Goal: Task Accomplishment & Management: Use online tool/utility

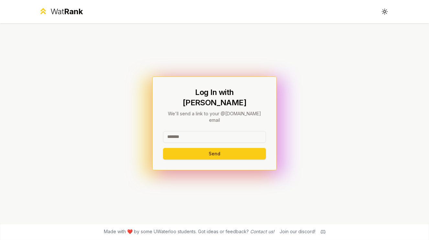
click at [228, 131] on input at bounding box center [214, 137] width 103 height 12
type input "********"
click at [227, 148] on button "Send" at bounding box center [214, 154] width 103 height 12
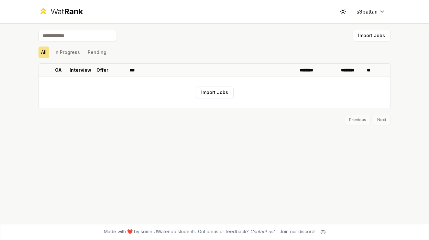
click at [98, 38] on input at bounding box center [77, 36] width 78 height 12
type input "********"
click at [73, 56] on button "In Progress" at bounding box center [67, 53] width 31 height 12
click at [99, 52] on button "Pending" at bounding box center [97, 53] width 24 height 12
click at [39, 54] on button "All" at bounding box center [43, 53] width 11 height 12
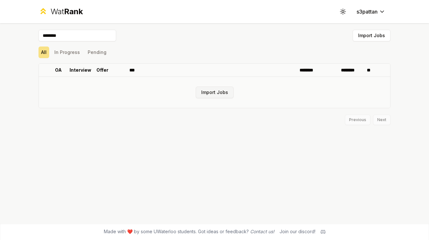
click at [202, 91] on button "Import Jobs" at bounding box center [215, 93] width 38 height 12
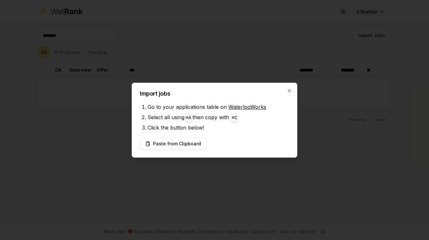
click at [289, 93] on h2 "Import jobs" at bounding box center [214, 94] width 149 height 6
click at [290, 91] on icon "button" at bounding box center [289, 90] width 5 height 5
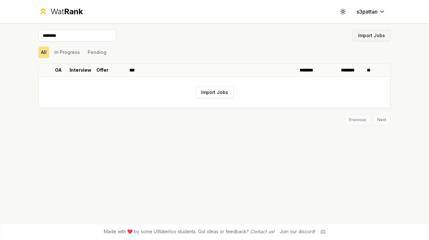
click at [361, 37] on button "Import Jobs" at bounding box center [372, 36] width 38 height 12
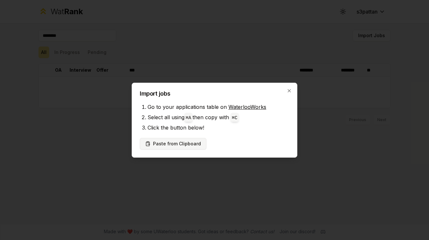
click at [166, 144] on button "Paste from Clipboard" at bounding box center [173, 144] width 67 height 12
click at [178, 143] on button "Paste from Clipboard" at bounding box center [173, 144] width 67 height 12
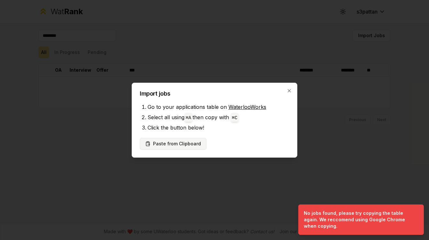
click at [180, 144] on button "Paste from Clipboard" at bounding box center [173, 144] width 67 height 12
click at [290, 93] on div "Import jobs Go to your applications table on WaterlooWorks Select all using ⌘ A…" at bounding box center [215, 120] width 166 height 75
click at [289, 91] on icon "button" at bounding box center [289, 90] width 3 height 3
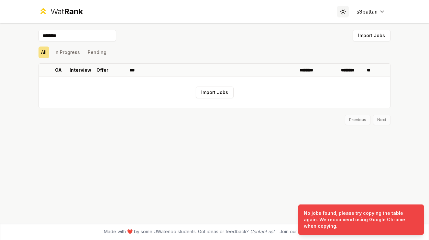
click at [343, 8] on icon at bounding box center [343, 11] width 6 height 6
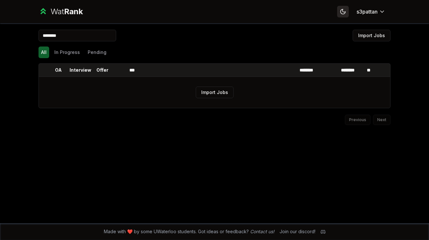
click at [343, 8] on icon at bounding box center [343, 11] width 6 height 6
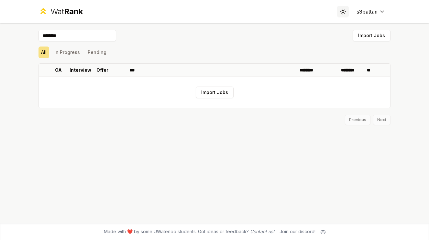
click at [343, 8] on icon at bounding box center [343, 11] width 6 height 6
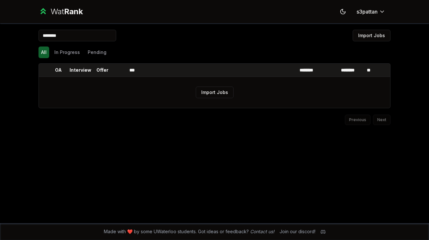
click at [361, 119] on div "Previous Next" at bounding box center [214, 116] width 352 height 17
click at [381, 118] on div "Previous Next" at bounding box center [214, 116] width 352 height 17
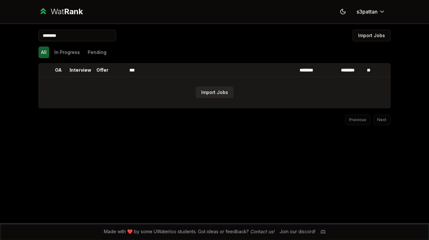
click at [228, 93] on button "Import Jobs" at bounding box center [215, 93] width 38 height 12
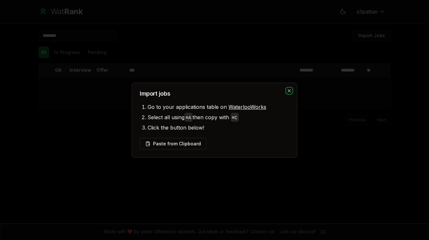
click at [288, 90] on icon "button" at bounding box center [289, 90] width 5 height 5
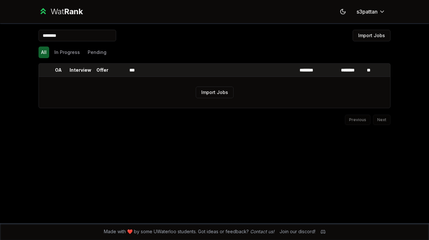
click at [105, 35] on input "********" at bounding box center [77, 36] width 78 height 12
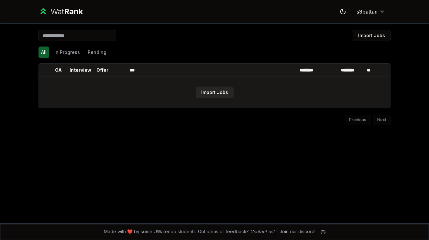
click at [211, 92] on button "Import Jobs" at bounding box center [215, 93] width 38 height 12
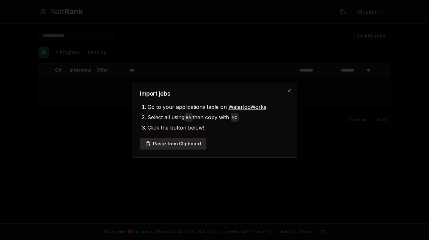
click at [160, 147] on button "Paste from Clipboard" at bounding box center [173, 144] width 67 height 12
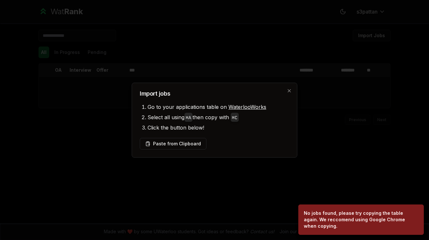
click at [252, 183] on div at bounding box center [214, 120] width 429 height 240
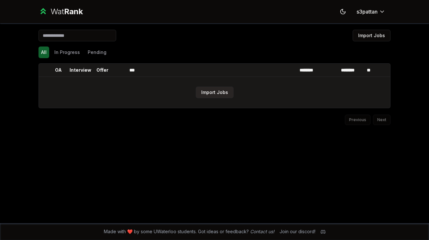
click at [211, 93] on button "Import Jobs" at bounding box center [215, 93] width 38 height 12
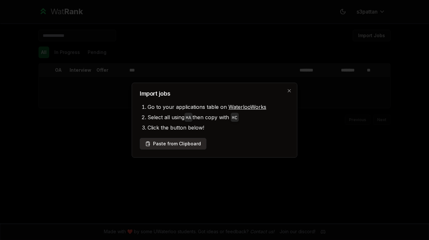
click at [166, 143] on button "Paste from Clipboard" at bounding box center [173, 144] width 67 height 12
click at [289, 91] on icon "button" at bounding box center [289, 90] width 3 height 3
